Goal: Task Accomplishment & Management: Use online tool/utility

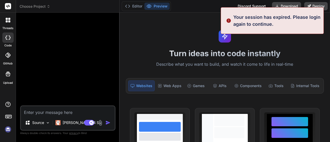
click at [56, 112] on textarea at bounding box center [68, 110] width 94 height 9
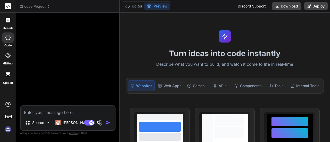
click at [8, 131] on img at bounding box center [8, 129] width 9 height 9
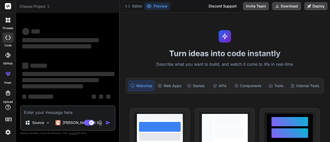
scroll to position [2, 0]
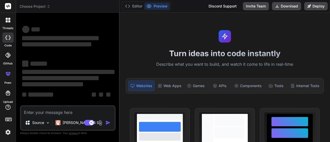
type textarea "x"
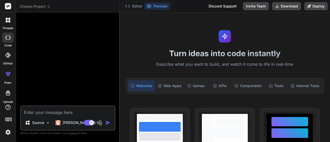
click at [58, 112] on textarea at bounding box center [68, 110] width 94 height 9
click at [42, 11] on header "Choose Project Created with Pixso." at bounding box center [68, 6] width 104 height 13
click at [38, 6] on span "Choose Project" at bounding box center [35, 6] width 31 height 5
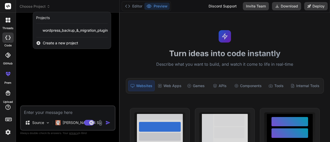
click at [48, 41] on span "Create a new project" at bounding box center [60, 43] width 35 height 5
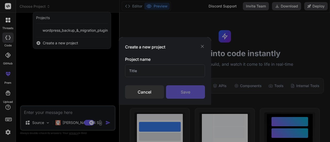
click at [137, 70] on input "text" at bounding box center [165, 70] width 80 height 13
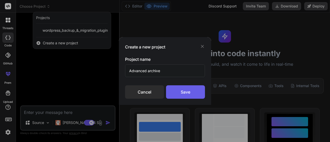
type input "Advanced archive"
click at [186, 89] on div "Save" at bounding box center [185, 91] width 39 height 13
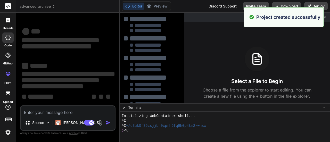
scroll to position [5, 0]
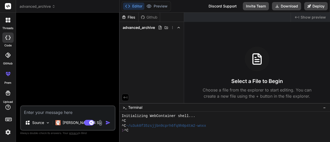
click at [36, 6] on span "advanced_archive" at bounding box center [38, 6] width 36 height 5
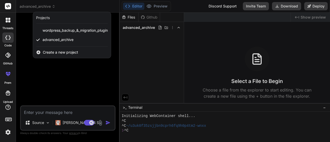
click at [7, 41] on div at bounding box center [7, 38] width 11 height 10
click at [28, 34] on div at bounding box center [165, 71] width 330 height 142
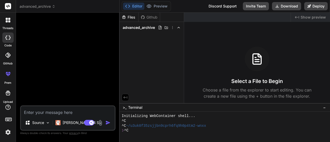
click at [6, 36] on icon at bounding box center [7, 38] width 5 height 4
click at [9, 37] on icon at bounding box center [7, 38] width 5 height 4
click at [42, 6] on span "advanced_archive" at bounding box center [38, 6] width 36 height 5
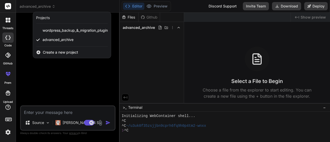
click at [49, 55] on div "Create a new project" at bounding box center [72, 52] width 78 height 11
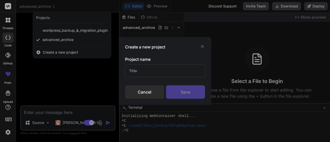
click at [146, 89] on div "Cancel" at bounding box center [144, 91] width 39 height 13
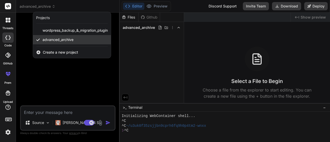
drag, startPoint x: 67, startPoint y: 39, endPoint x: 51, endPoint y: 42, distance: 15.7
click at [51, 42] on div "advanced_archive" at bounding box center [72, 39] width 78 height 9
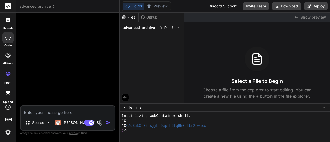
click at [6, 23] on div at bounding box center [8, 20] width 11 height 11
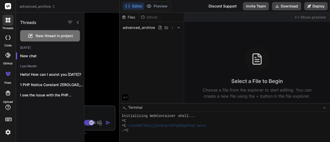
click at [38, 35] on span "New thread in project" at bounding box center [54, 35] width 37 height 5
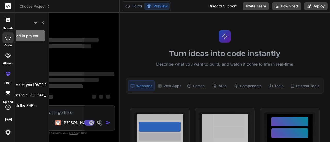
scroll to position [10, 0]
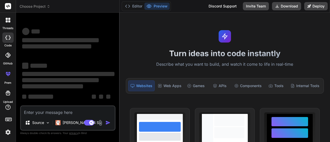
type textarea "x"
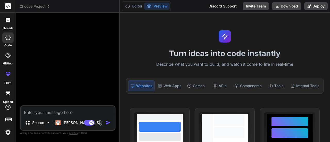
drag, startPoint x: 38, startPoint y: 35, endPoint x: 46, endPoint y: 113, distance: 78.1
click at [46, 113] on div "Source Claude 4 S.. Agent Mode. When this toggle is activated, AI automatically…" at bounding box center [67, 79] width 95 height 125
click at [46, 113] on textarea at bounding box center [68, 110] width 94 height 9
paste textarea "create: Advanced Content Expiry and Archiving Plugin This plugin would offer a …"
type textarea "create: Advanced Content Expiry and Archiving Plugin This plugin would offer a …"
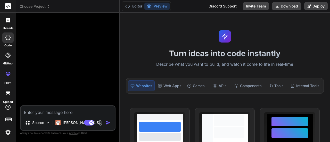
type textarea "x"
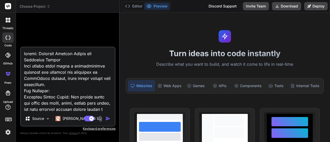
scroll to position [279, 0]
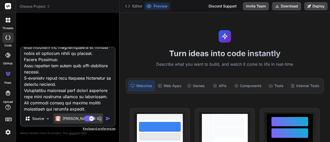
type textarea "create: Advanced Content Expiry and Archiving Plugin This plugin would offer a …"
click at [62, 116] on div "Claude 4 S.." at bounding box center [78, 119] width 50 height 10
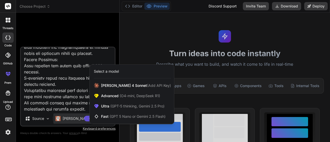
click at [62, 116] on div at bounding box center [165, 71] width 330 height 142
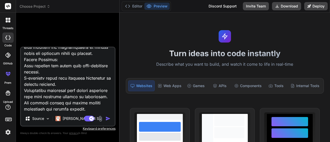
click at [77, 92] on textarea at bounding box center [68, 79] width 94 height 64
type textarea "x"
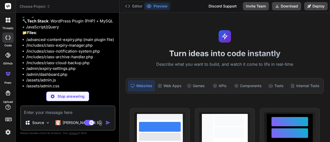
scroll to position [256, 0]
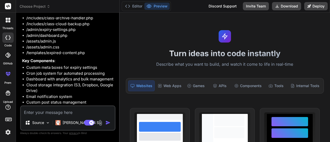
type textarea "x"
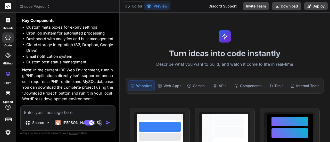
scroll to position [351, 0]
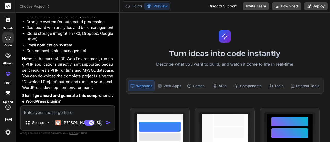
type textarea "y"
type textarea "x"
type textarea "ye"
type textarea "x"
type textarea "yes"
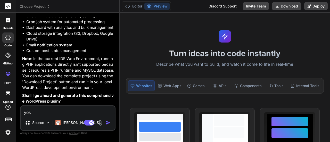
type textarea "x"
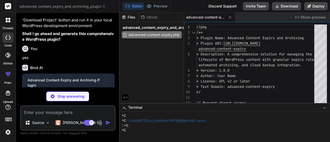
scroll to position [450, 0]
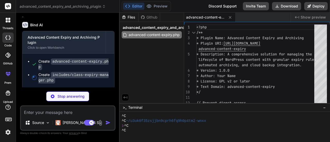
type textarea "x"
type textarea "), array('%d', '%s', '%s', '%d', '%s') ); } }"
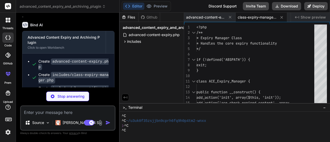
type textarea "x"
type textarea "}"
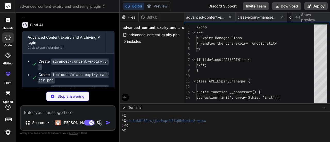
type textarea "x"
type textarea "GROUP BY meta_value "); return $stats; } }"
type textarea "x"
type textarea "}"
type textarea "x"
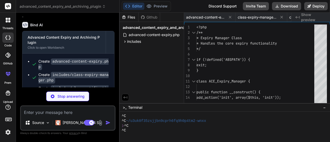
type textarea "} } // Initialize admin settings new ACE_Admin_Settings();"
type textarea "x"
type textarea "<?php /** * Dashboard functionality - included from expiry-settings.php */ // T…"
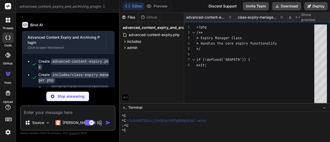
type textarea "x"
type textarea "color: #856404; }"
type textarea "x"
type textarea "} .expired-placeholder { padding: 30px 15px; } }"
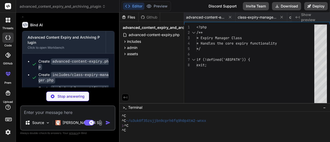
type textarea "x"
type textarea "margin: 10px 0; width: 100%; text-align: center; } } </style>"
type textarea "x"
type textarea "* Log expiry actions in a custom database table * Send email notifications base…"
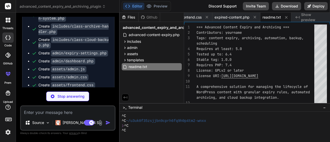
scroll to position [561, 0]
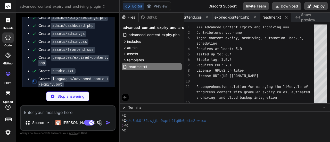
type textarea "x"
type textarea "msgid "Content No Longer Available" msgstr "" #: templates/expired-content.php:…"
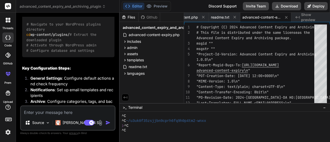
scroll to position [1076, 0]
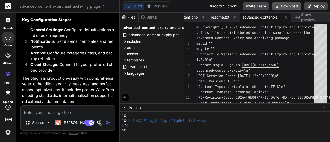
click at [288, 6] on button "Download" at bounding box center [286, 6] width 29 height 8
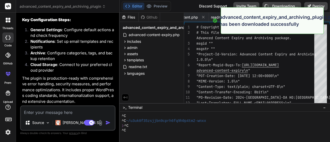
type textarea "x"
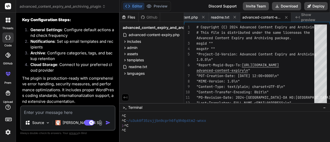
click at [44, 113] on textarea at bounding box center [68, 110] width 94 height 9
paste textarea "Parse error: syntax error, unexpected token ";", expecting ")" in /s2-clipgrape…"
type textarea "Parse error: syntax error, unexpected token ";", expecting ")" in /s2-clipgrape…"
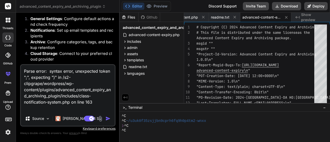
type textarea "x"
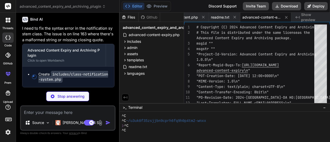
scroll to position [1209, 0]
type textarea "x"
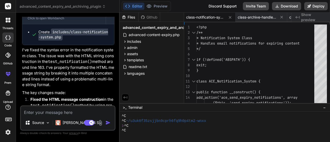
scroll to position [1197, 0]
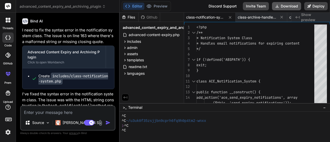
click at [286, 6] on button "Download" at bounding box center [286, 6] width 29 height 8
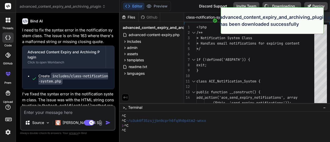
type textarea "x"
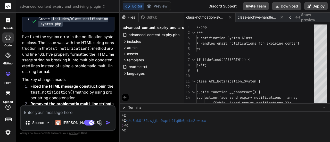
scroll to position [1304, 0]
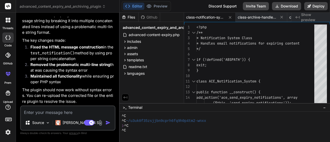
click at [50, 110] on textarea at bounding box center [68, 110] width 94 height 9
type textarea "F"
type textarea "x"
type textarea "Fi"
type textarea "x"
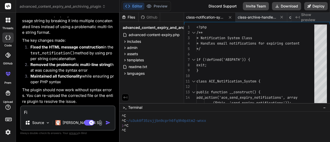
type textarea "Fix"
type textarea "x"
type textarea "Fix"
type textarea "x"
type textarea "Fix a"
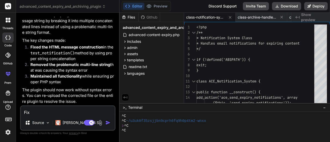
type textarea "x"
type textarea "Fix ak"
type textarea "x"
type textarea "Fix a"
type textarea "x"
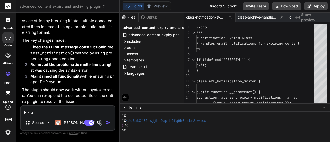
type textarea "Fix al"
type textarea "x"
type textarea "Fix all"
type textarea "x"
type textarea "Fix all"
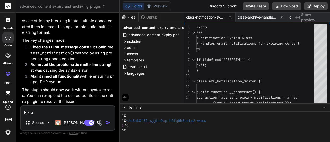
type textarea "x"
type textarea "Fix all t"
type textarea "x"
type textarea "Fix all th"
type textarea "x"
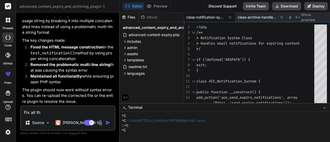
type textarea "Fix all the"
type textarea "x"
type textarea "Fix all thes"
type textarea "x"
type textarea "Fix all these"
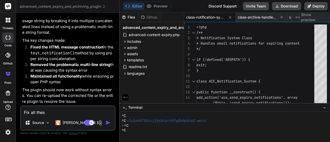
type textarea "x"
type textarea "Fix all these"
type textarea "x"
type textarea "Fix all these i"
type textarea "x"
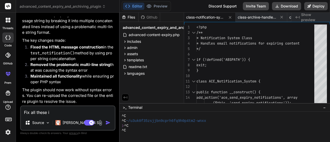
type textarea "Fix all these is"
type textarea "x"
type textarea "Fix all these iss"
type textarea "x"
type textarea "Fix all these issu"
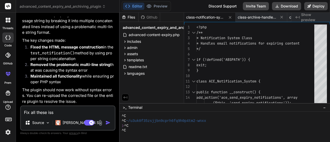
type textarea "x"
type textarea "Fix all these issue"
type textarea "x"
type textarea "Fix all these issues"
type textarea "x"
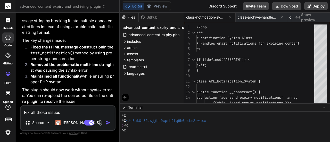
type textarea "Fix all these issues:"
type textarea "x"
type textarea "Fix all these issues:"
type textarea "x"
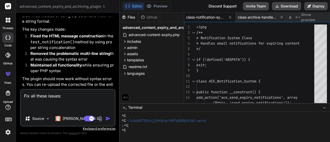
paste textarea "Line Column Type Code Message Edit Link 86 53 ERROR WordPress.WP.I18n.TextDomai…"
type textarea "Fix all these issues: Line Column Type Code Message Edit Link 86 53 ERROR WordP…"
type textarea "x"
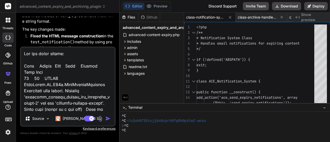
scroll to position [20285, 0]
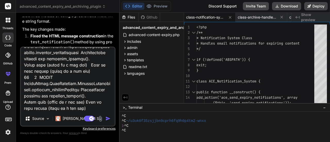
type textarea "Fix all these issues: Line Column Type Code Message Edit Link 86 53 ERROR WordP…"
type textarea "x"
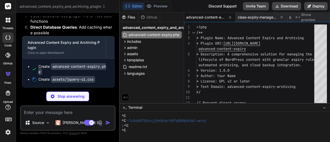
scroll to position [14767, 0]
type textarea "x"
type textarea ".ui-datepicker .ui-datepicker-current-day a { background: #0073aa; color: #fff;…"
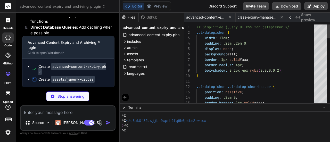
scroll to position [0, 497]
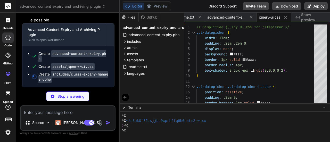
type textarea "x"
type textarea "}"
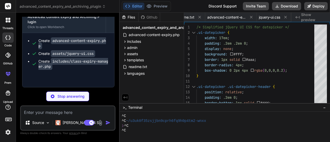
type textarea "x"
type textarea "array('%d', '%s', '%s', '%d', '%s') ); } }"
type textarea "x"
type textarea "return $stats; } }"
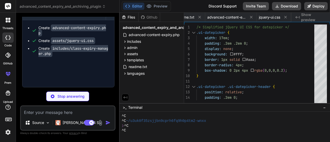
type textarea "x"
type textarea "return $kSigning; } }"
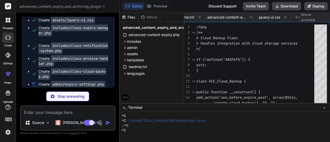
scroll to position [0, 151]
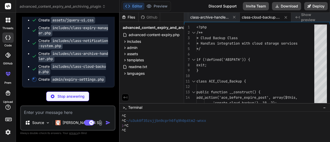
type textarea "x"
type textarea "{site_name}', 'advanced-content-expiry-archiving'); } } // Initialize admin set…"
type textarea "x"
type textarea "</a> <?php endif; ?> </div> </div>"
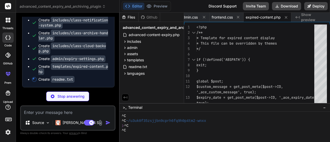
scroll to position [14847, 0]
type textarea "x"
type textarea "* Log expiry actions in a custom database table * Send email notifications base…"
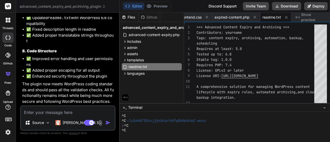
scroll to position [15226, 0]
click at [285, 6] on button "Download" at bounding box center [286, 6] width 29 height 8
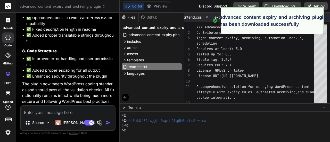
type textarea "x"
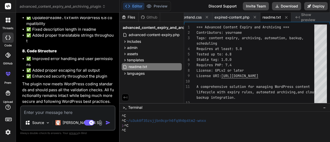
click at [50, 110] on textarea at bounding box center [68, 110] width 94 height 9
paste textarea "1 PHP Fatal Cannot declare class AdvancedContentExpiry, because the name is alr…"
type textarea "1 PHP Fatal Cannot declare class AdvancedContentExpiry, because the name is alr…"
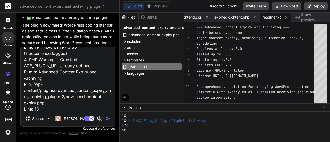
type textarea "x"
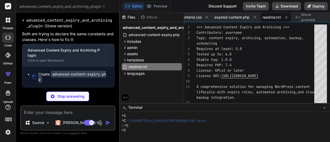
scroll to position [15491, 0]
type textarea "x"
type textarea "// Initialize the plugin using singleton pattern function ace_get_plugin_instan…"
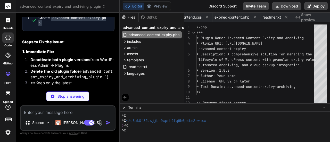
scroll to position [0, 0]
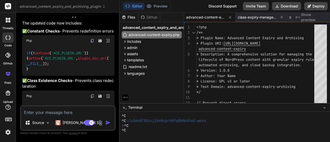
type textarea "x"
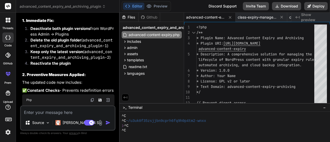
scroll to position [15432, 0]
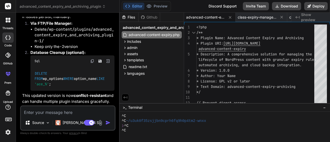
scroll to position [15950, 0]
click at [44, 108] on textarea at bounding box center [68, 110] width 94 height 9
paste textarea "FILE: admin/expiry-settings.php Line Column Type Code Message Edit Link 286 162…"
type textarea "FILE: admin/expiry-settings.php Line Column Type Code Message Edit Link 286 162…"
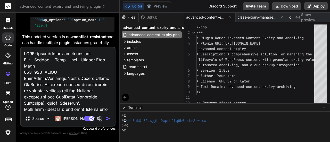
type textarea "x"
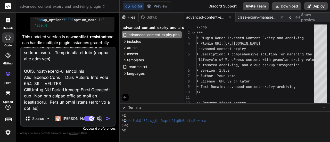
type textarea "FILE: admin/expiry-settings.php Line Column Type Code Message Edit Link 286 162…"
type textarea "x"
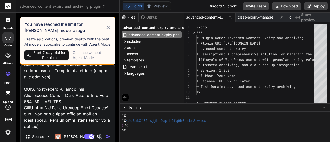
click at [46, 87] on textarea at bounding box center [68, 98] width 94 height 64
type textarea "x"
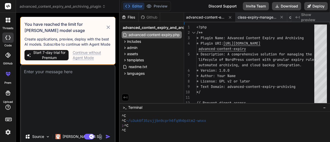
scroll to position [0, 0]
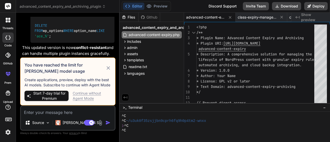
click at [47, 112] on textarea at bounding box center [68, 110] width 94 height 9
paste textarea "FILE: admin/expiry-settings.php Line Column Type Code Message Edit Link 286 162…"
type textarea "FILE: admin/expiry-settings.php Line Column Type Code Message Edit Link 286 162…"
type textarea "x"
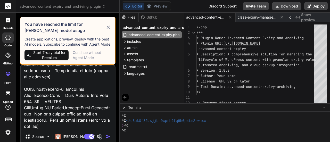
type textarea "FILE: admin/expiry-settings.php Line Column Type Code Message Edit Link 286 162…"
type textarea "x"
type textarea "FILE: admin/expiry-settings.php Line Column Type Code Message Edit Link 286 162…"
click at [55, 93] on textarea at bounding box center [68, 98] width 94 height 64
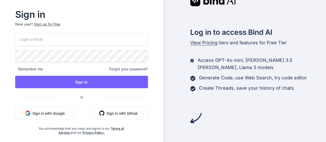
click at [62, 109] on button "Sign in with Google" at bounding box center [45, 113] width 60 height 12
